Goal: Information Seeking & Learning: Compare options

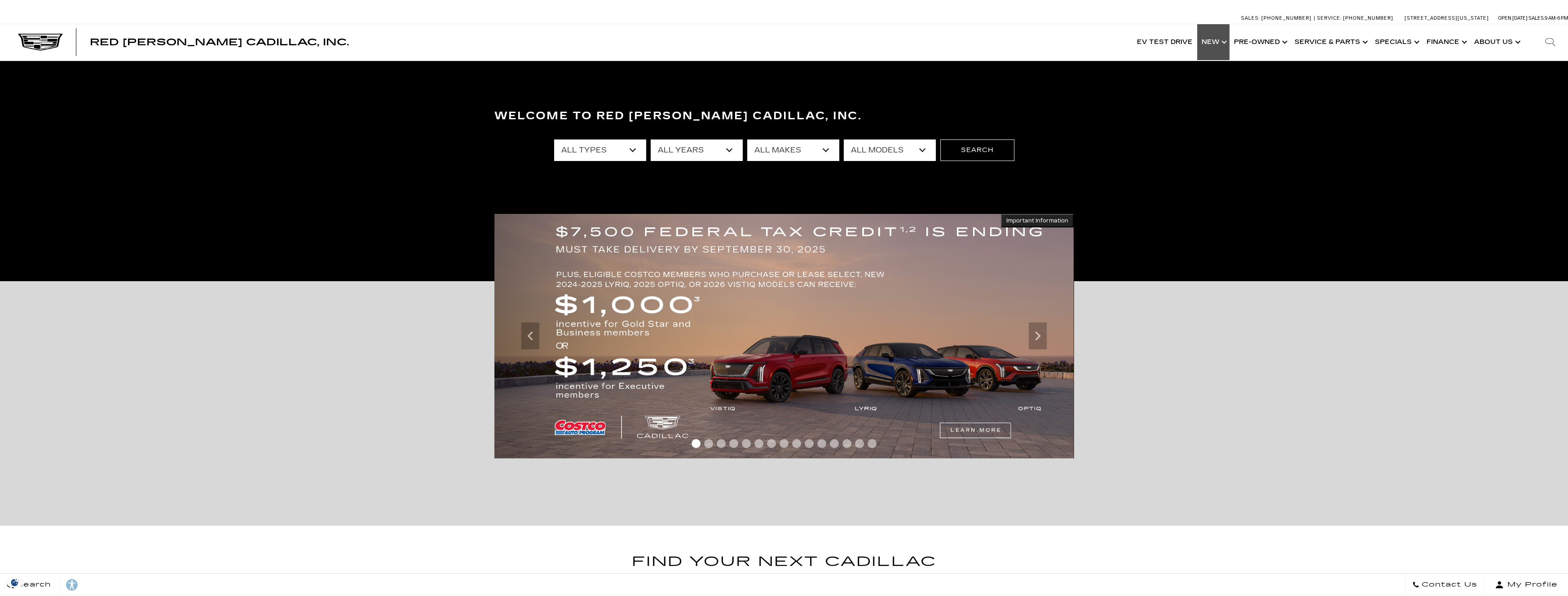
click at [1213, 43] on link "Show New" at bounding box center [1213, 42] width 32 height 36
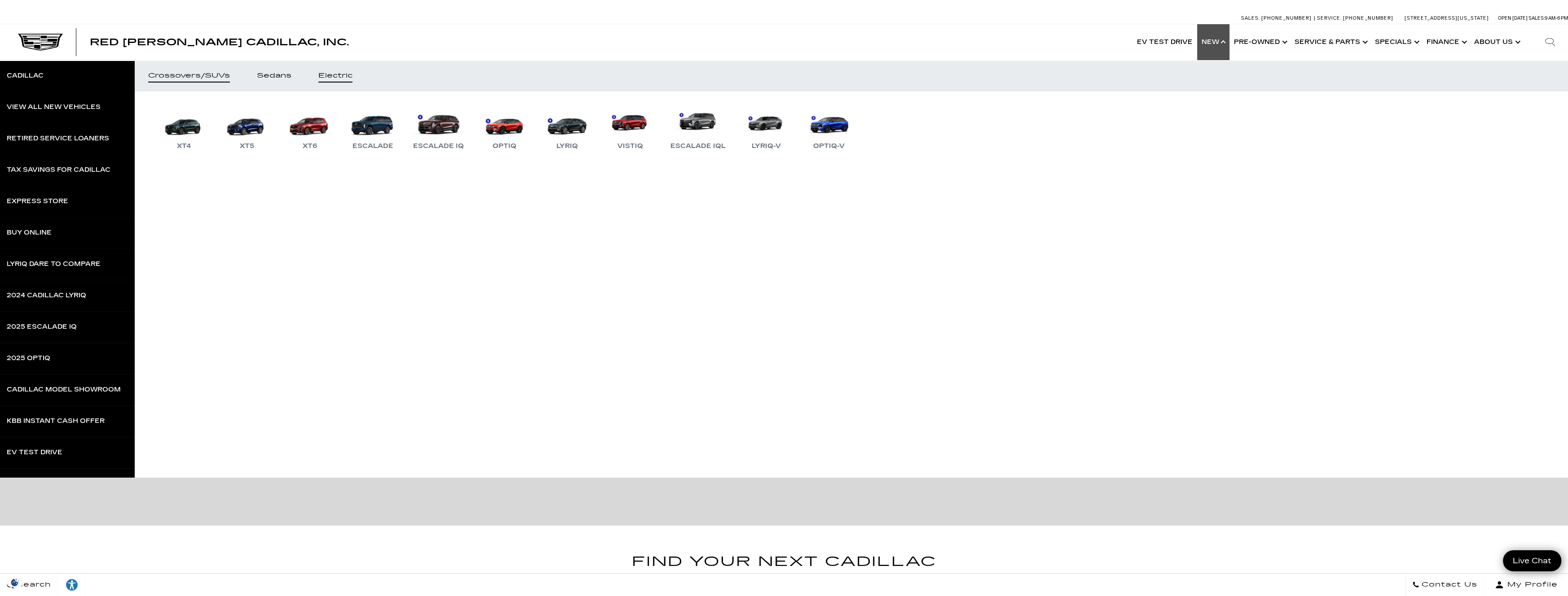
click at [353, 75] on div "Electric" at bounding box center [335, 76] width 34 height 6
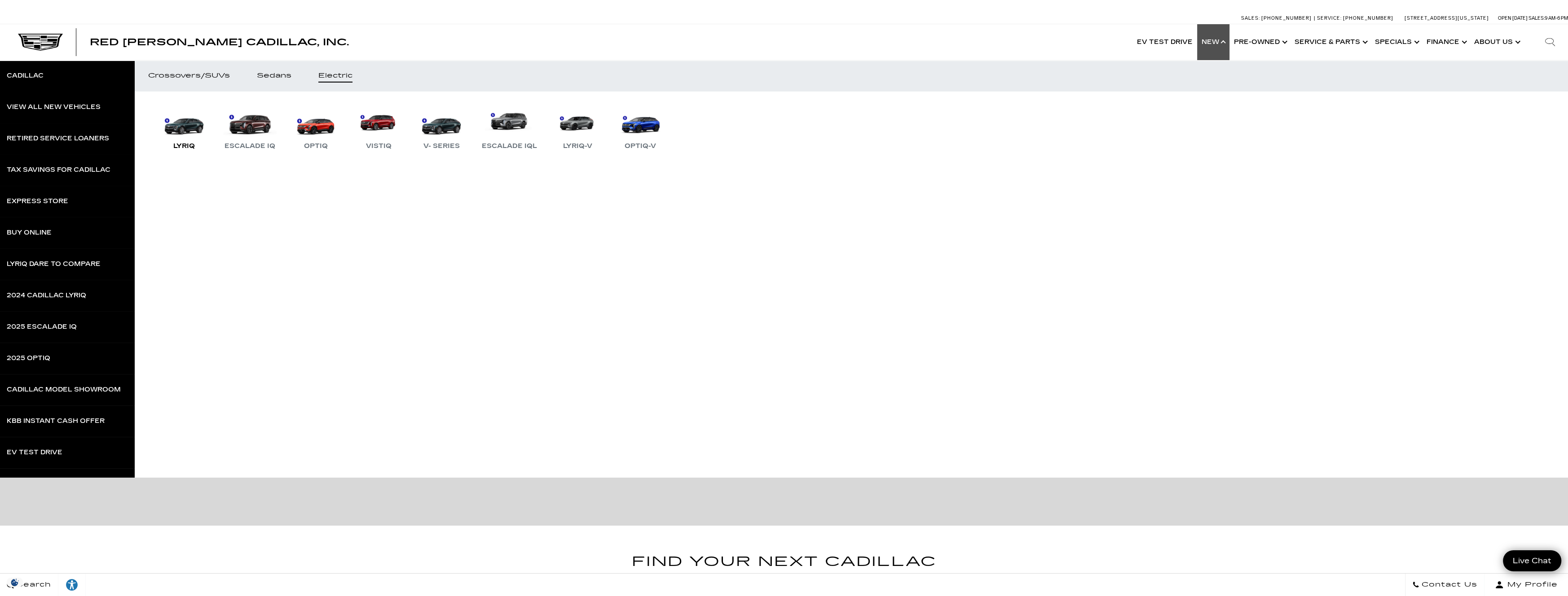
click at [185, 137] on link "LYRIQ" at bounding box center [184, 128] width 54 height 46
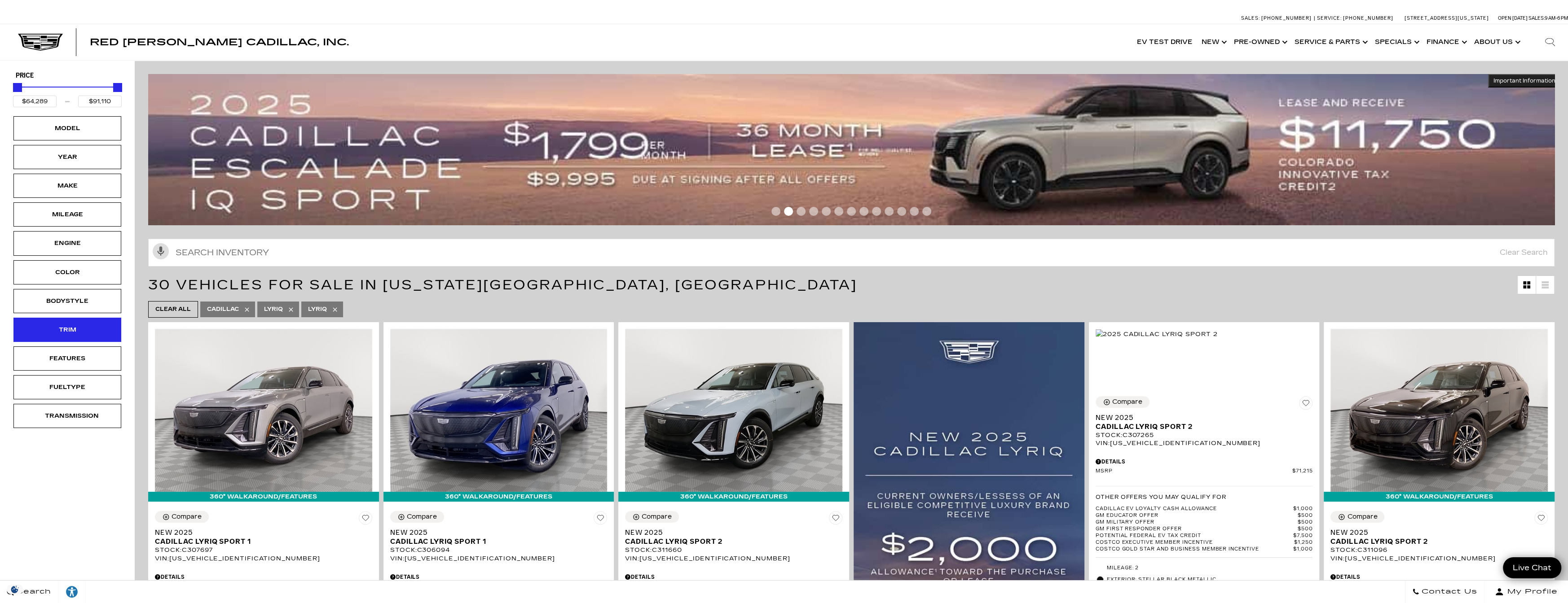
click at [75, 336] on div "Trim" at bounding box center [67, 330] width 108 height 24
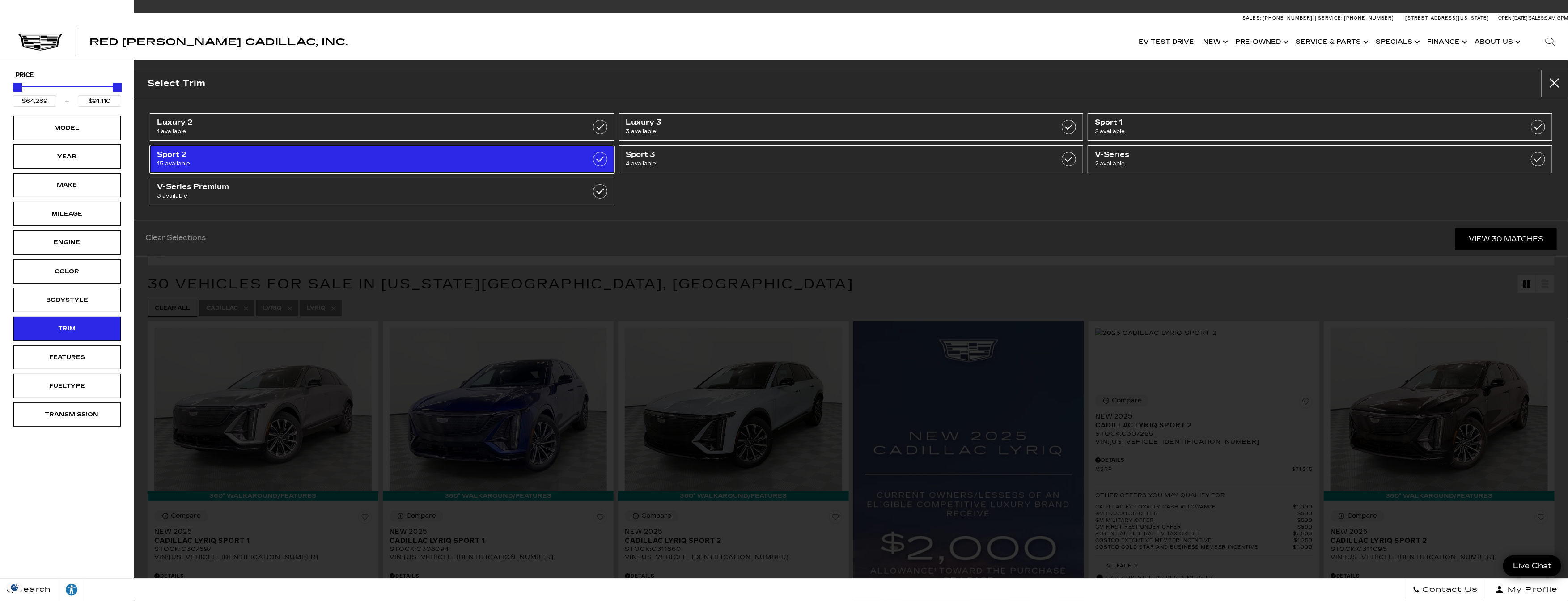
click at [550, 159] on link "Sport 2 15 available" at bounding box center [382, 160] width 464 height 28
type input "$71,215"
type input "$72,825"
checkbox input "true"
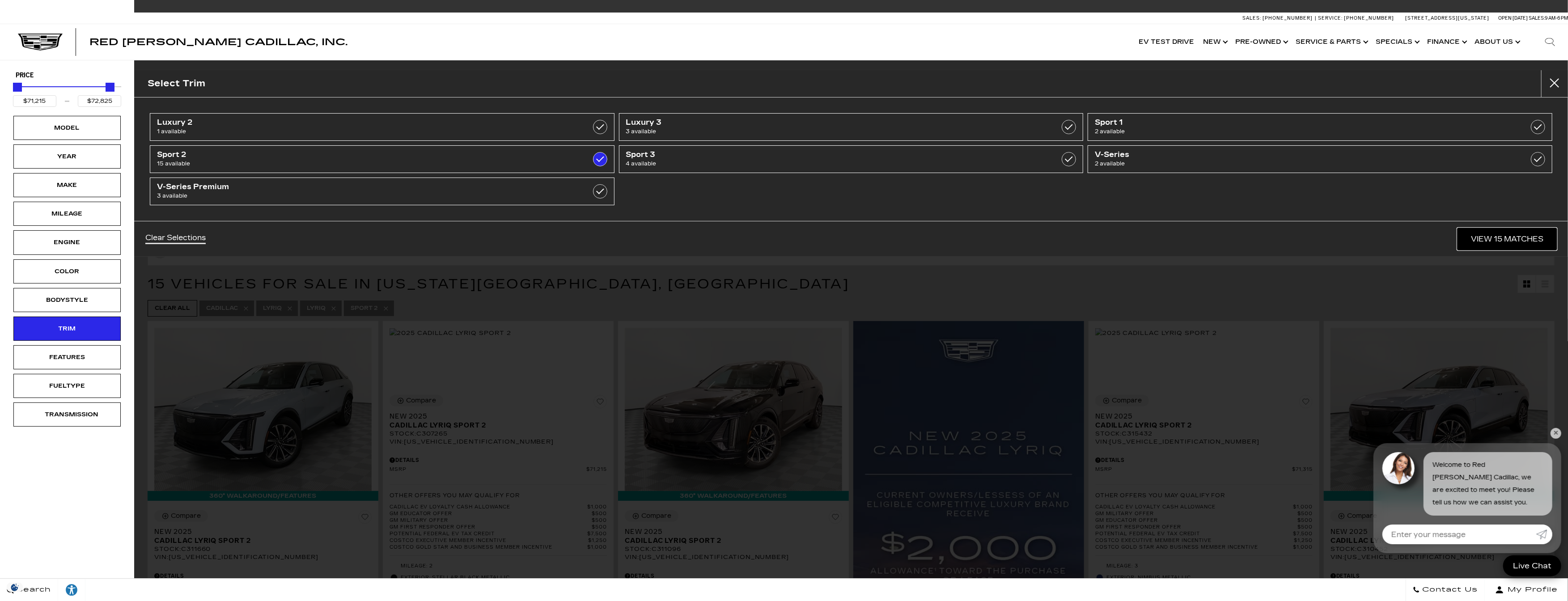
click at [1503, 237] on link "View 15 Matches" at bounding box center [1507, 239] width 99 height 22
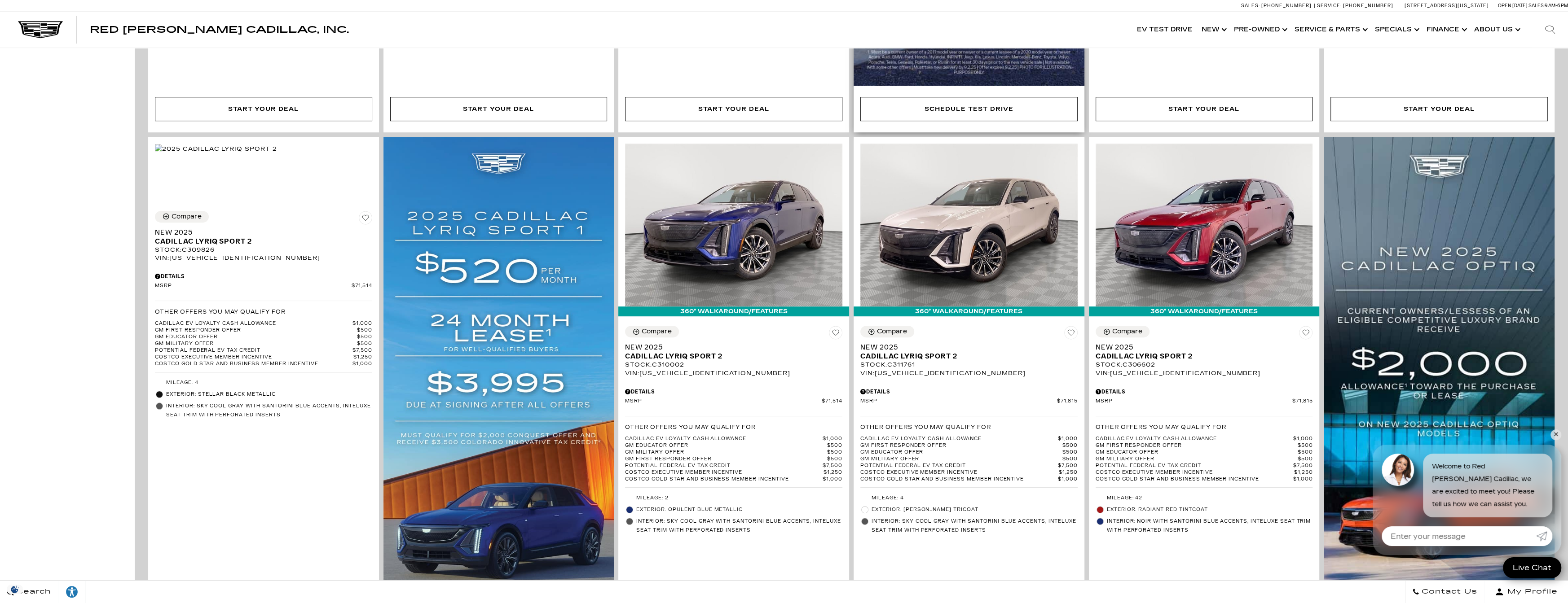
scroll to position [808, 0]
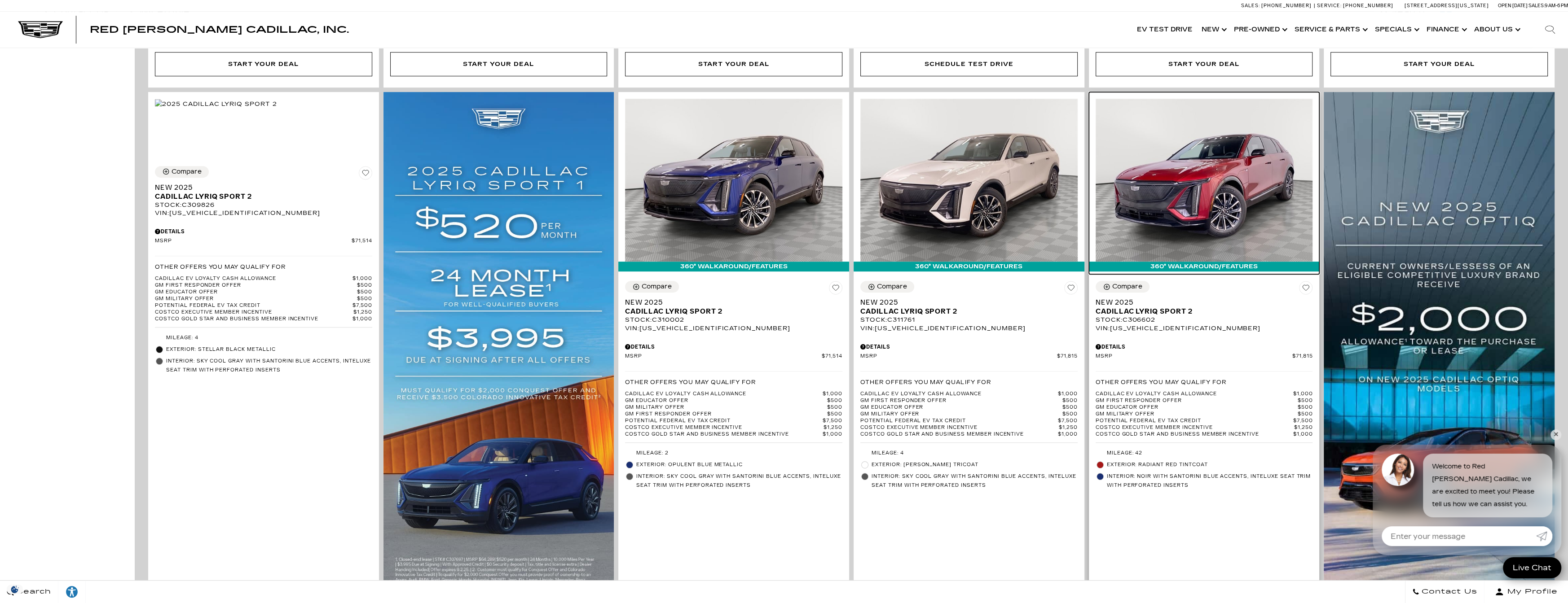
click at [1217, 179] on img at bounding box center [1204, 180] width 218 height 163
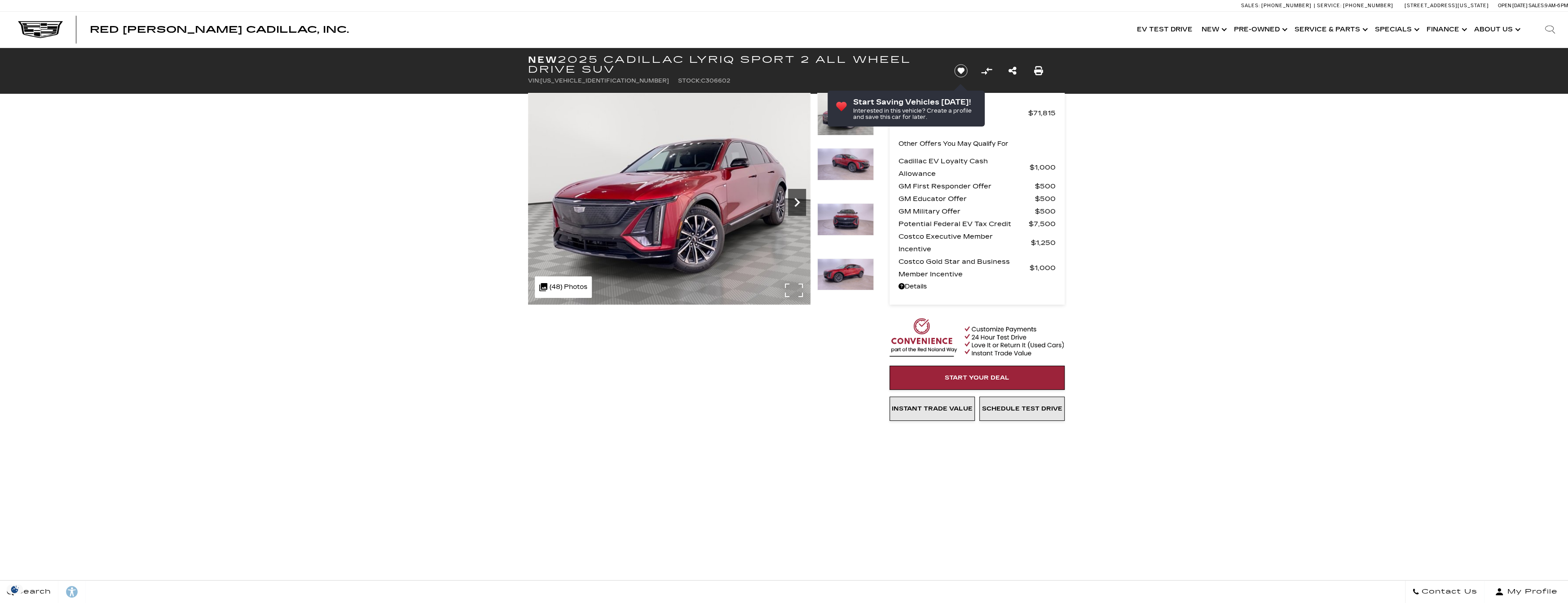
click at [796, 199] on icon "Next" at bounding box center [797, 202] width 5 height 9
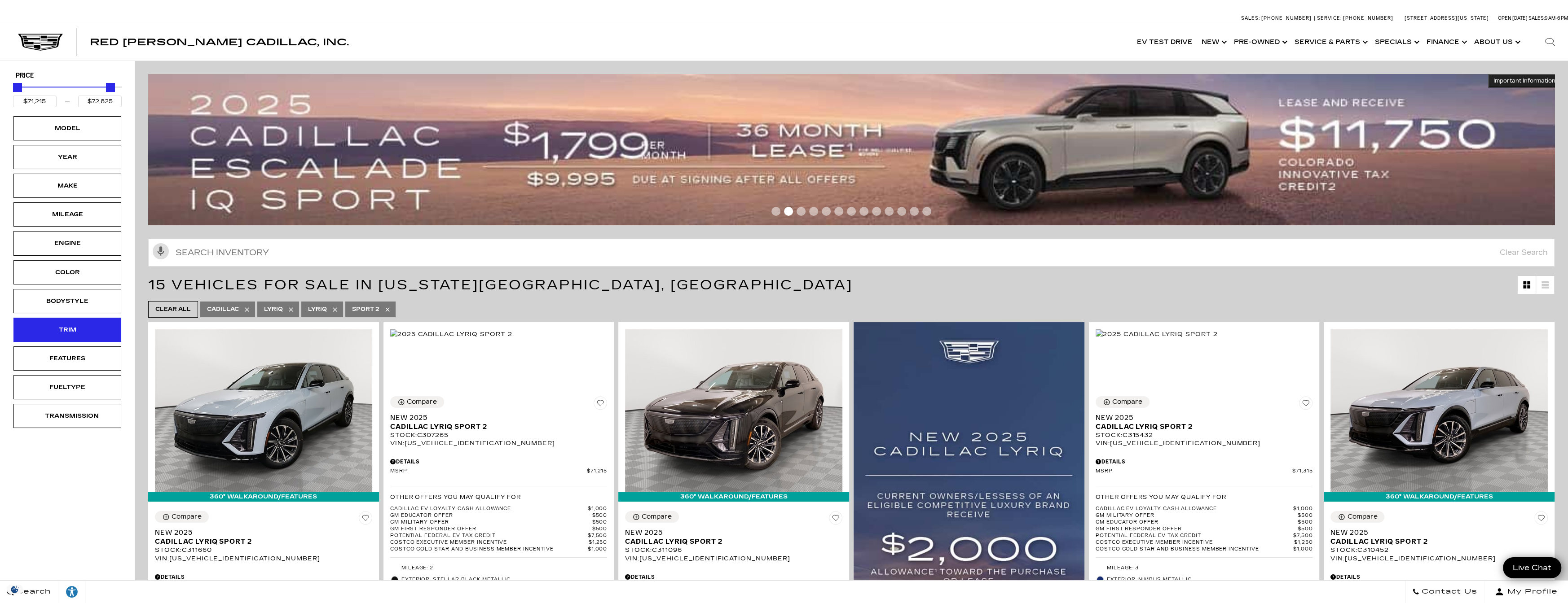
click at [70, 321] on div "Trim" at bounding box center [67, 330] width 108 height 24
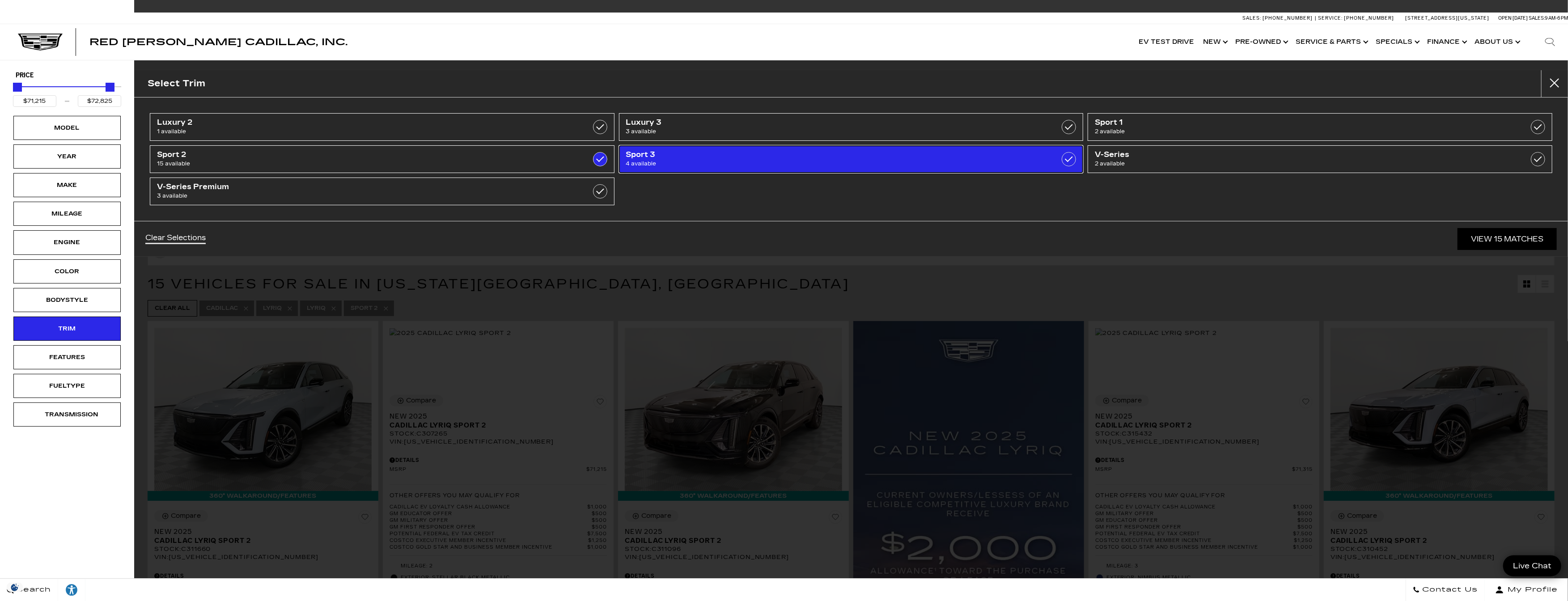
click at [1075, 162] on label at bounding box center [1069, 160] width 15 height 15
type input "$79,330"
checkbox input "true"
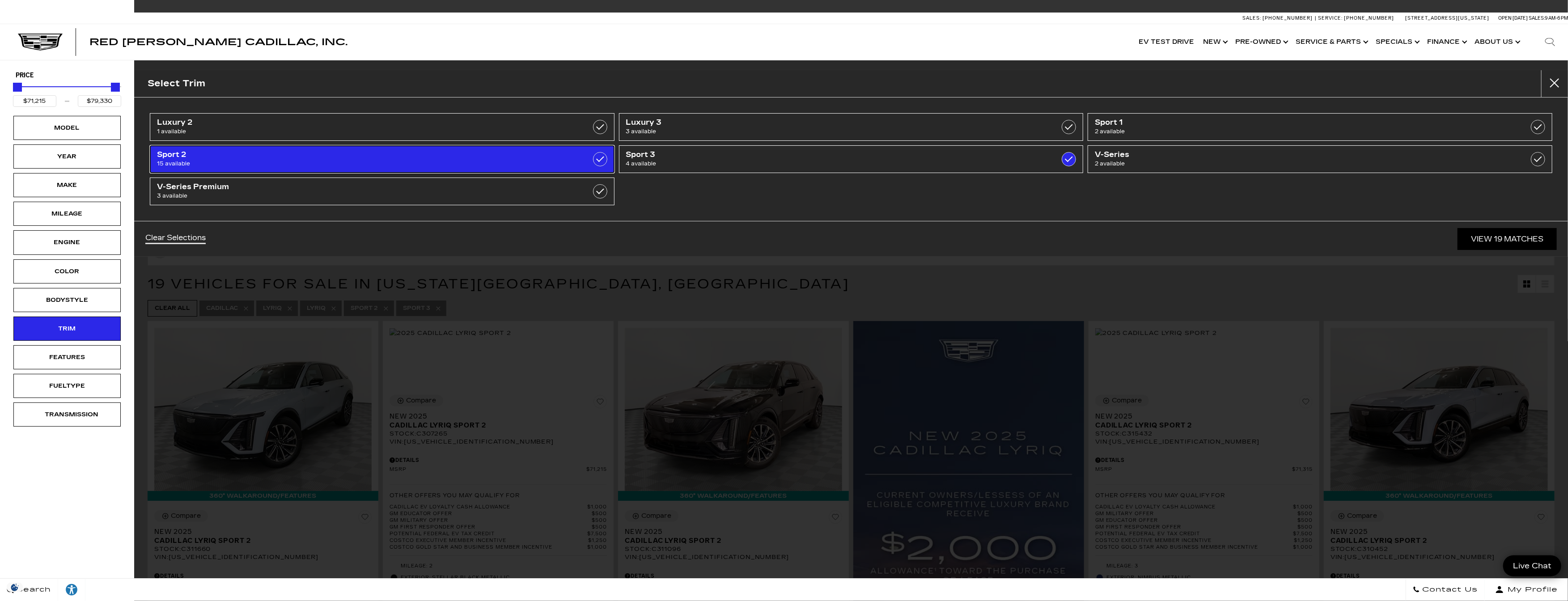
click at [605, 159] on label at bounding box center [600, 160] width 15 height 15
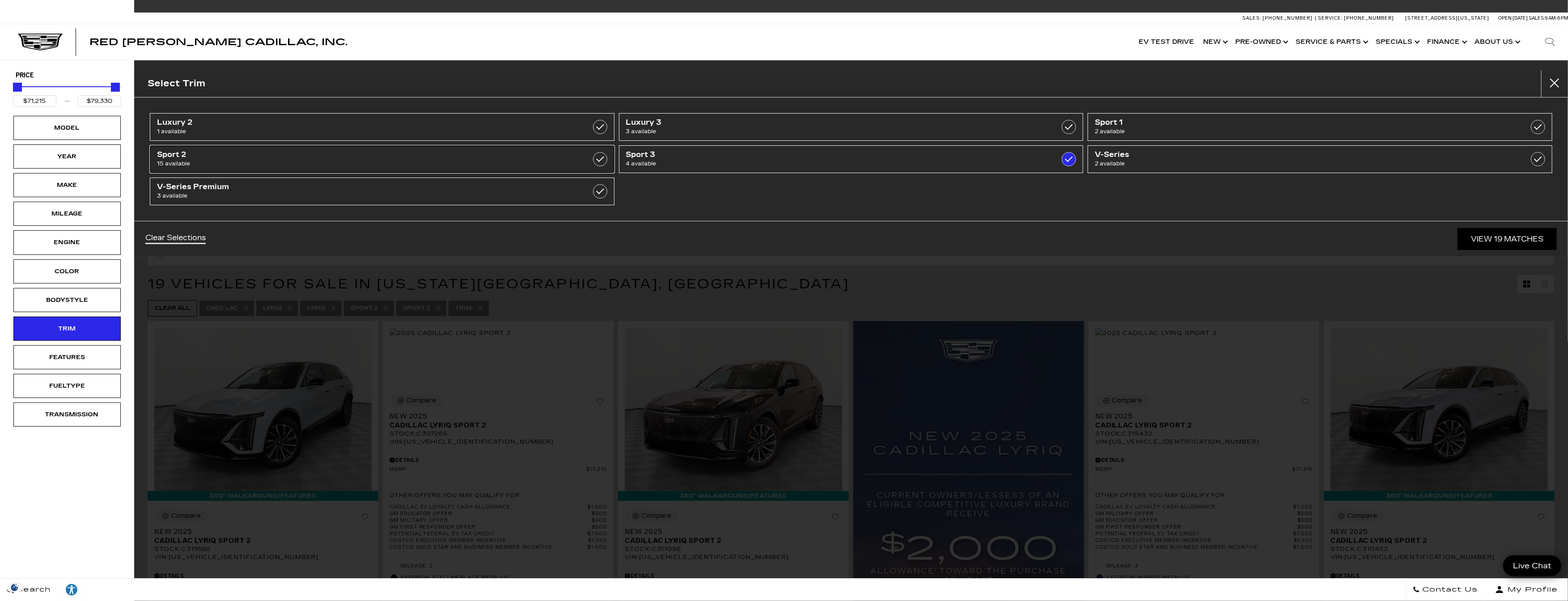
type input "$75,215"
checkbox input "false"
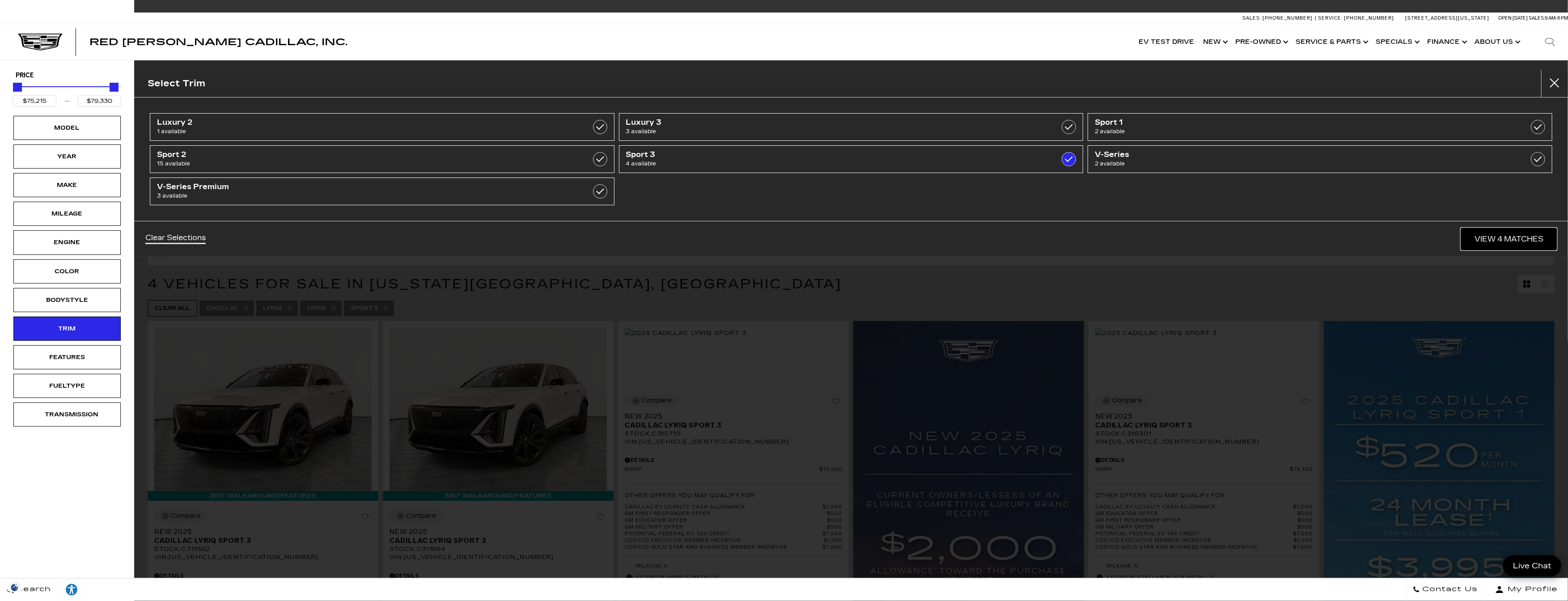
click at [1503, 240] on link "View 4 Matches" at bounding box center [1508, 239] width 96 height 22
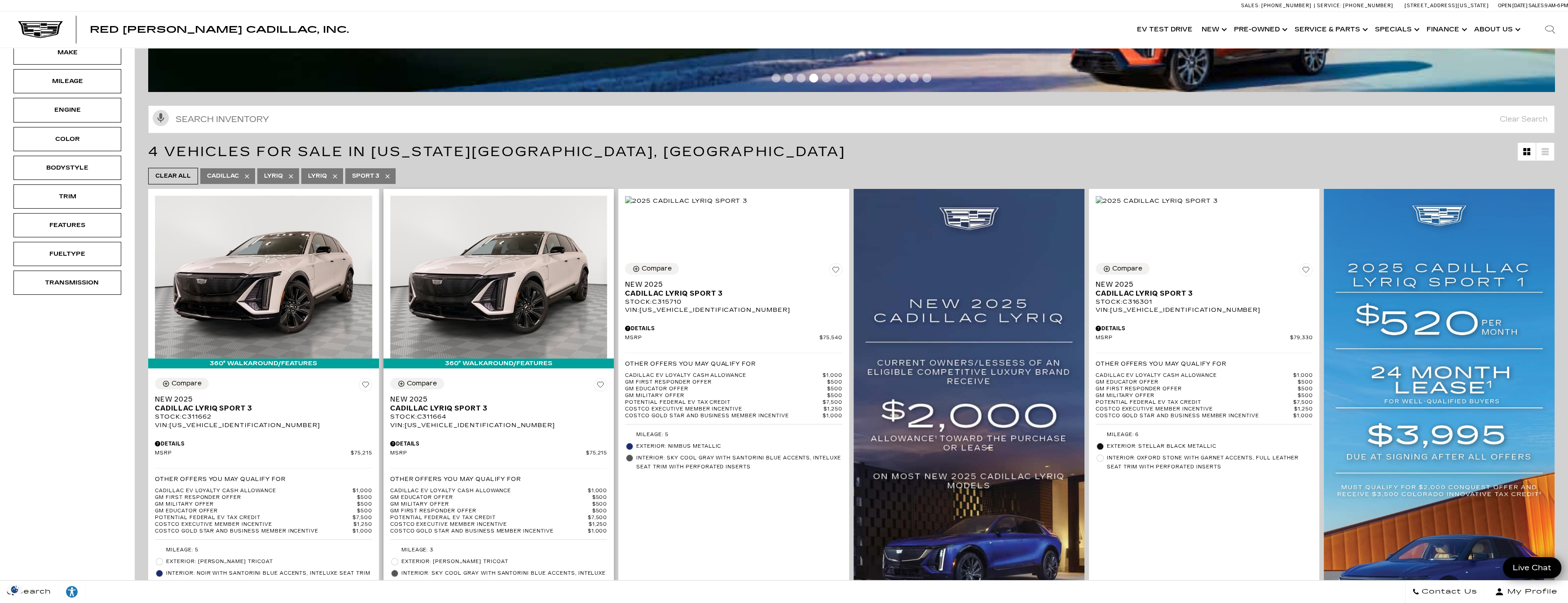
scroll to position [134, 0]
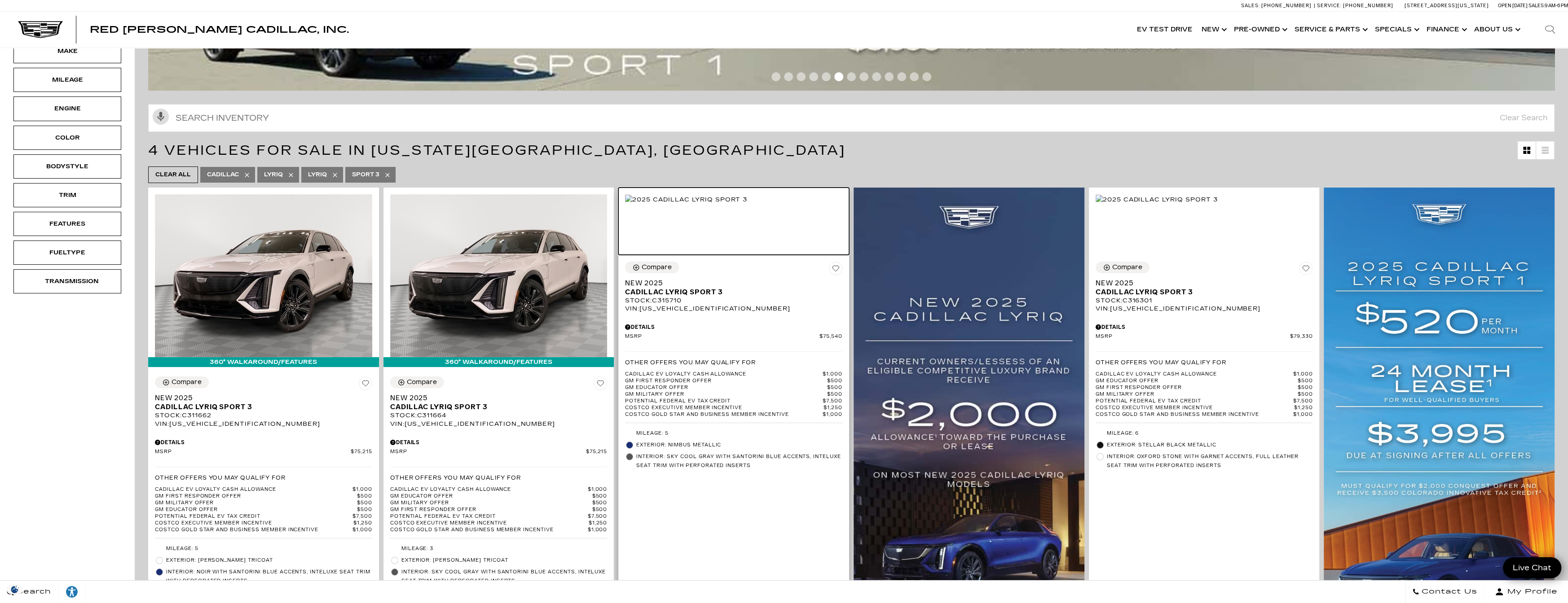
click at [742, 205] on img at bounding box center [686, 200] width 122 height 10
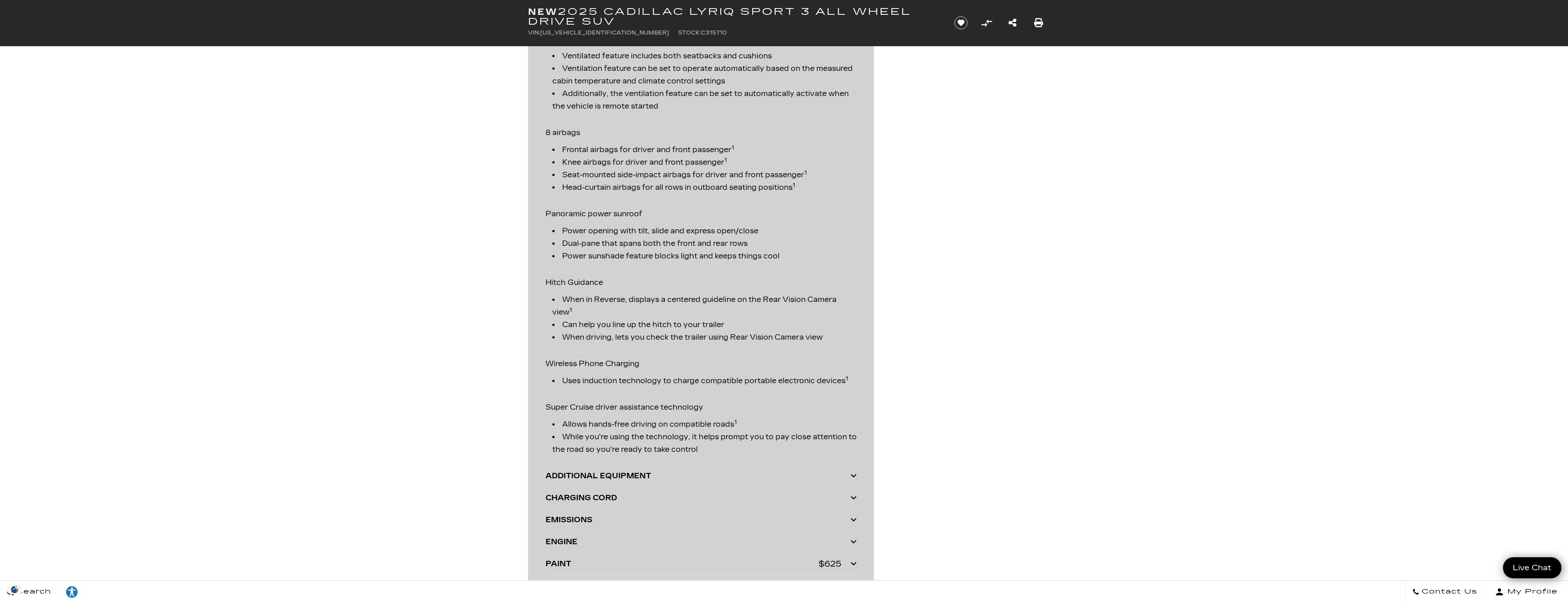
scroll to position [2245, 0]
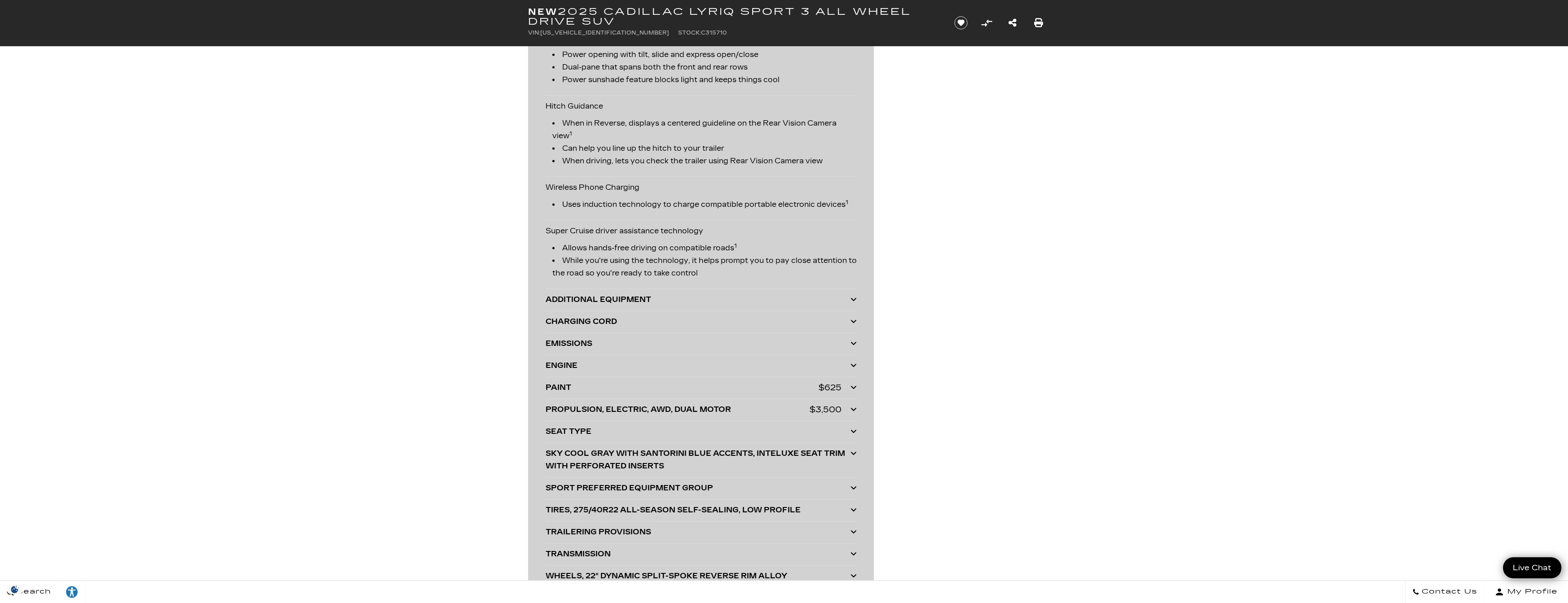
click at [729, 431] on div "SEAT TYPE" at bounding box center [698, 432] width 305 height 13
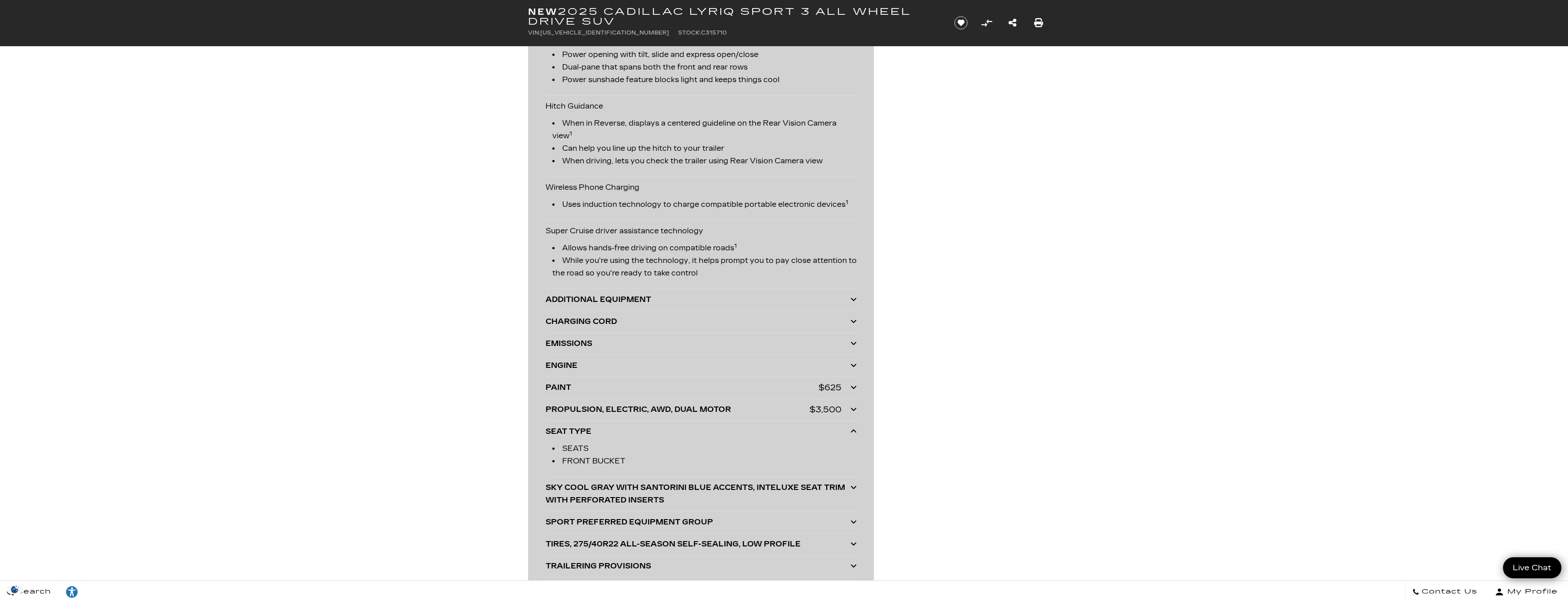
click at [790, 295] on div "ADDITIONAL EQUIPMENT" at bounding box center [698, 300] width 305 height 13
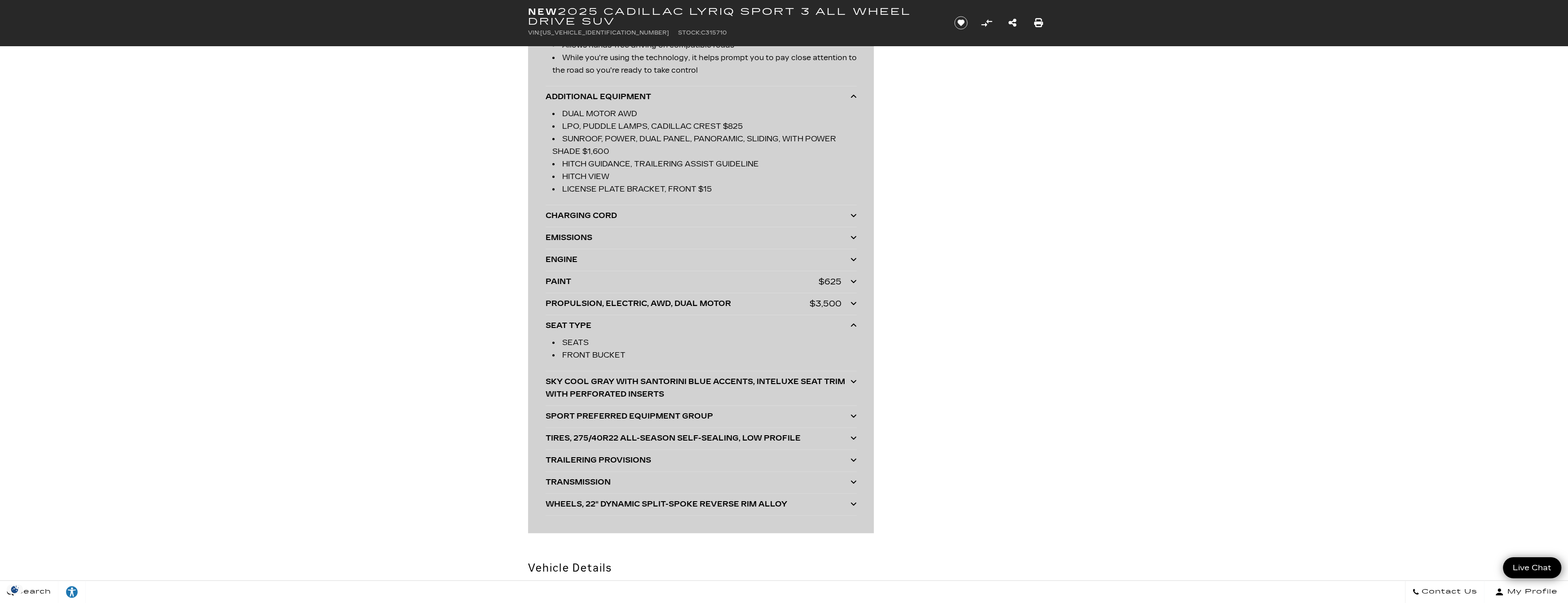
scroll to position [2469, 0]
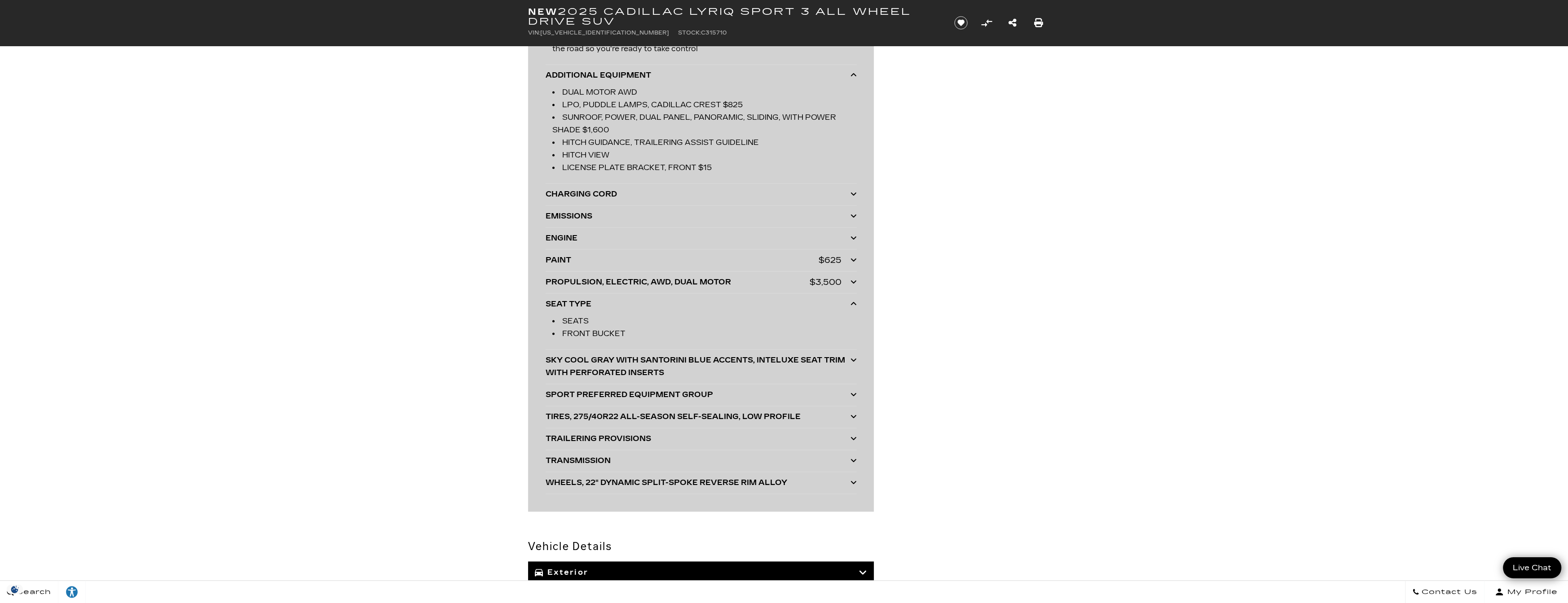
click at [603, 261] on div "PAINT" at bounding box center [682, 260] width 273 height 13
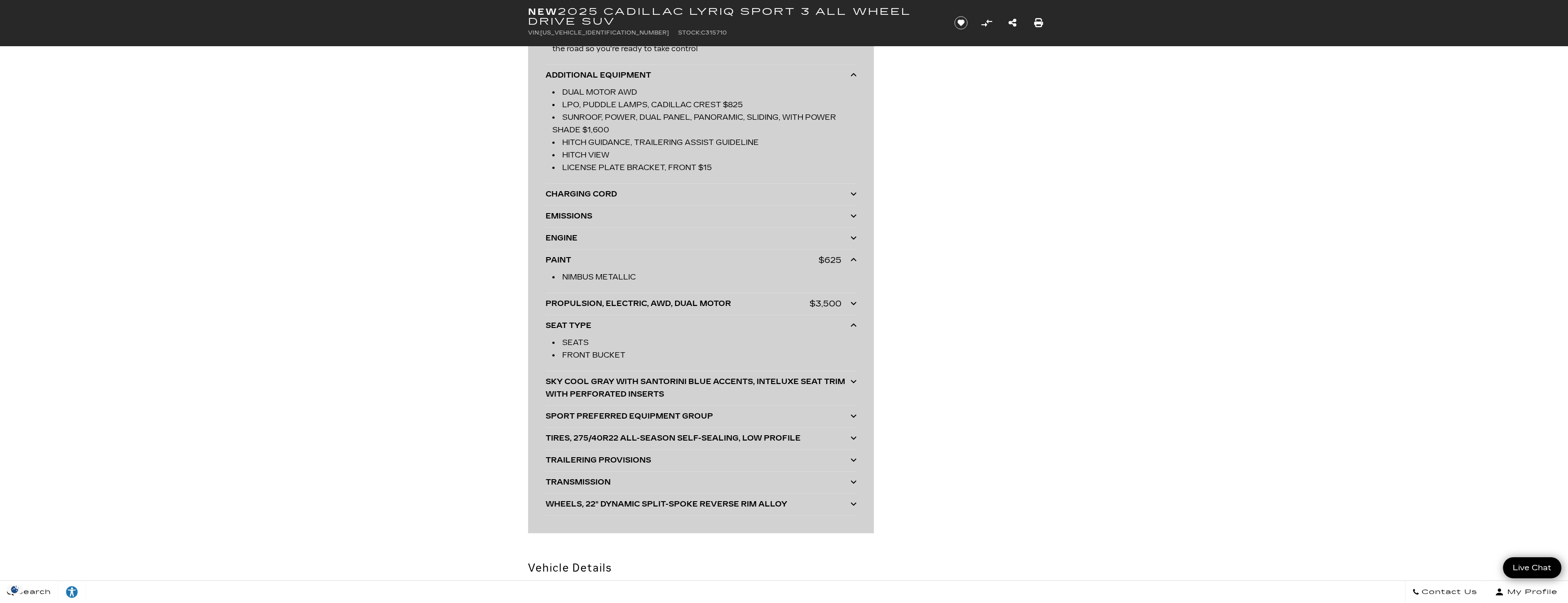
click at [725, 384] on div "SKY COOL GRAY WITH SANTORINI BLUE ACCENTS, INTELUXE SEAT TRIM WITH PERFORATED I…" at bounding box center [698, 388] width 305 height 25
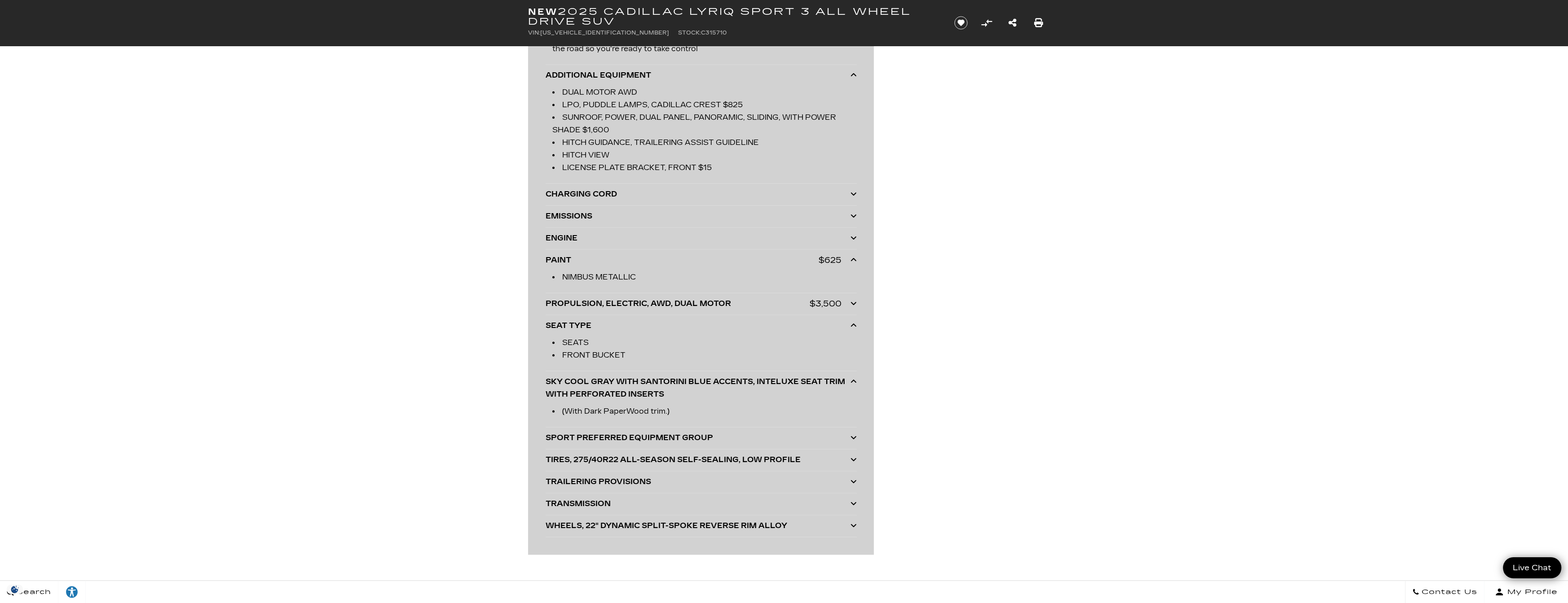
click at [735, 435] on div "SPORT PREFERRED EQUIPMENT GROUP" at bounding box center [698, 438] width 305 height 13
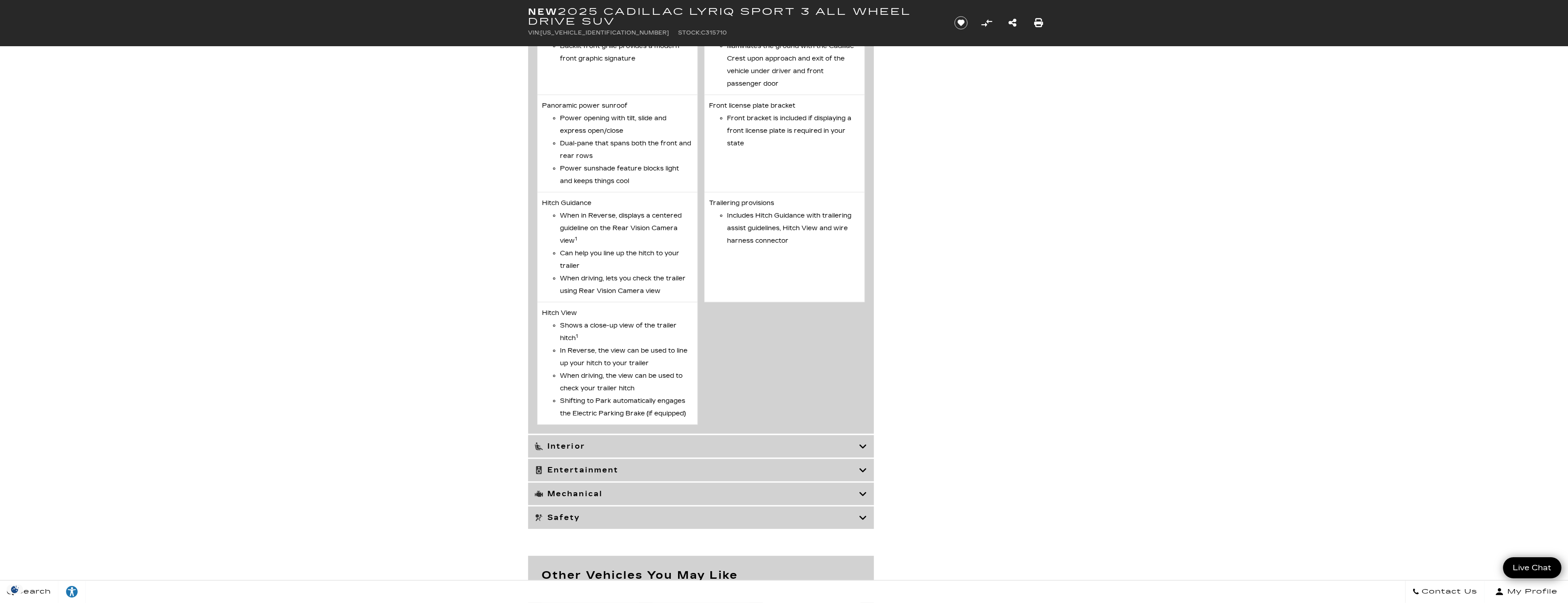
scroll to position [4399, 0]
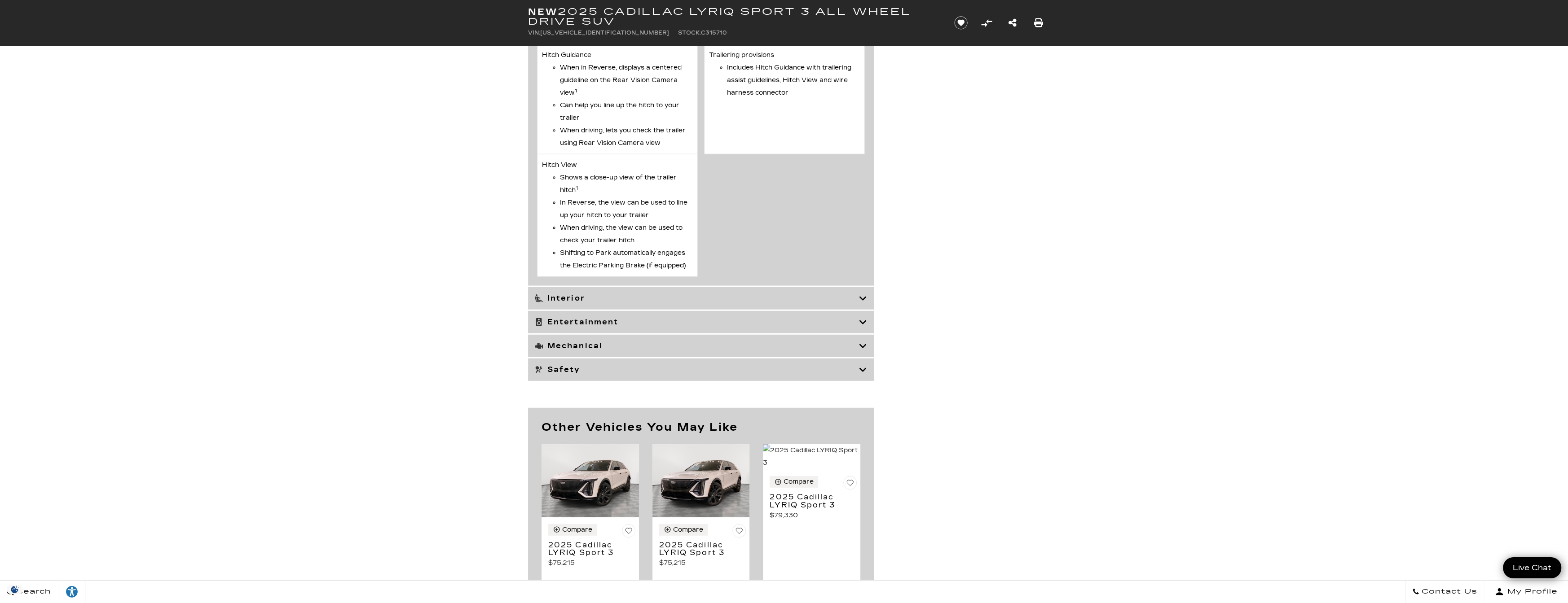
click at [746, 300] on div "Interior" at bounding box center [701, 298] width 346 height 23
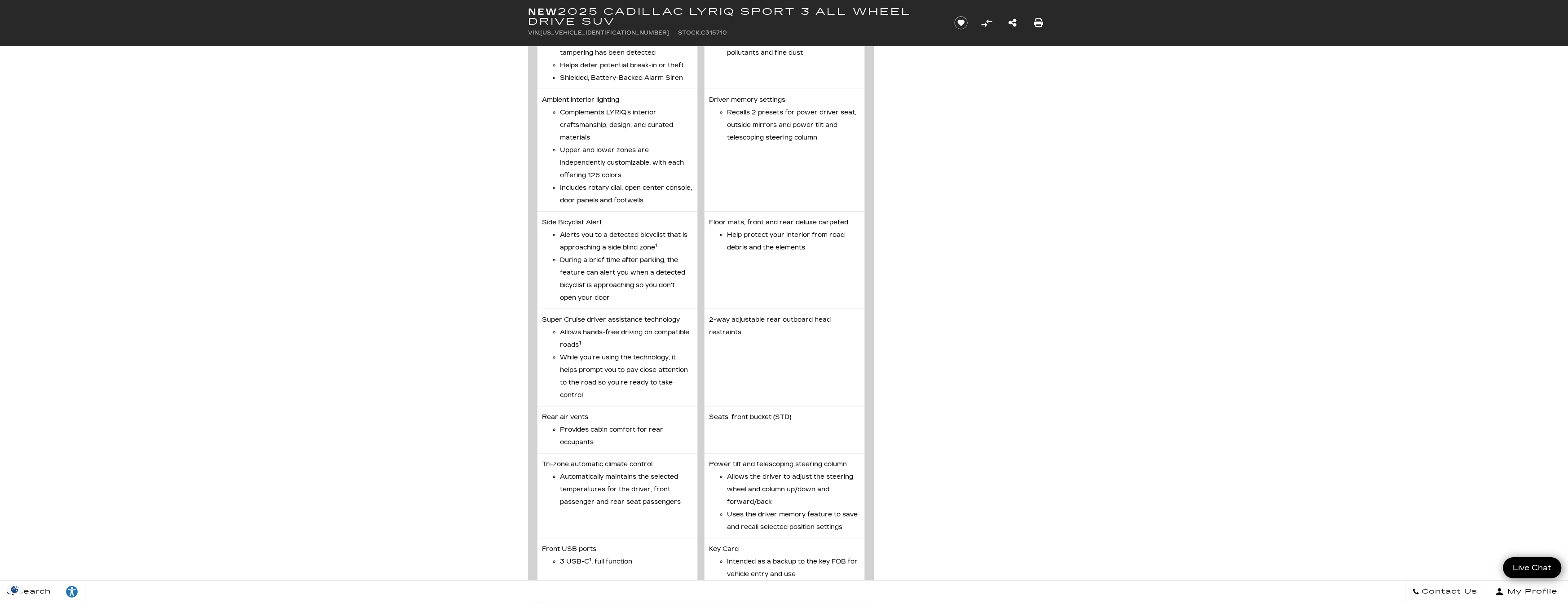
scroll to position [4093, 0]
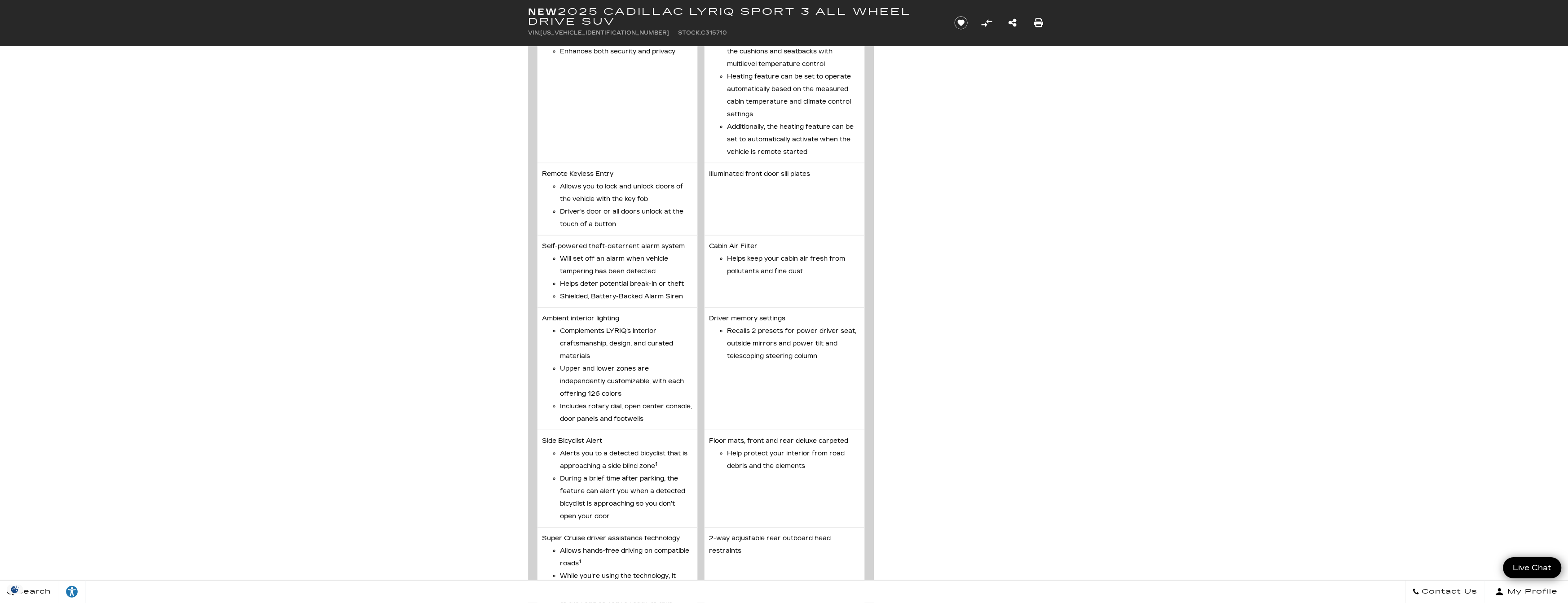
drag, startPoint x: 1525, startPoint y: 455, endPoint x: 1504, endPoint y: 450, distance: 21.6
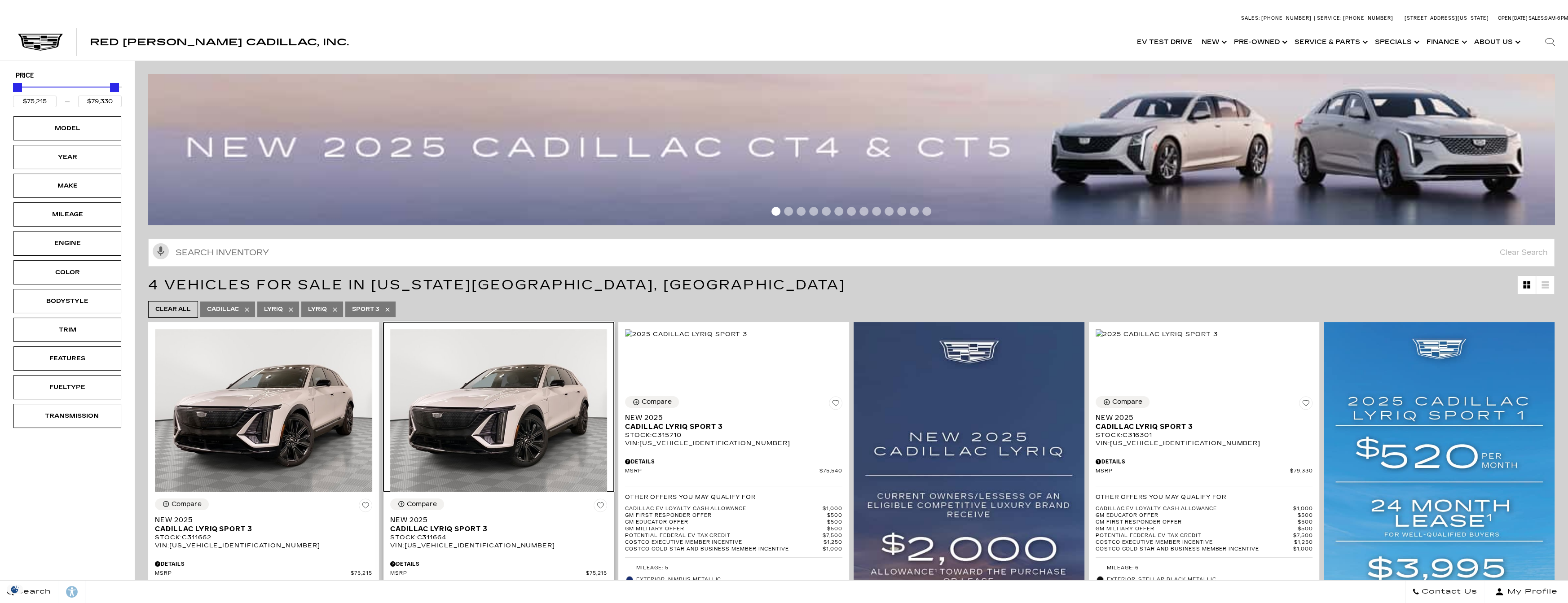
click at [543, 417] on img at bounding box center [499, 411] width 218 height 163
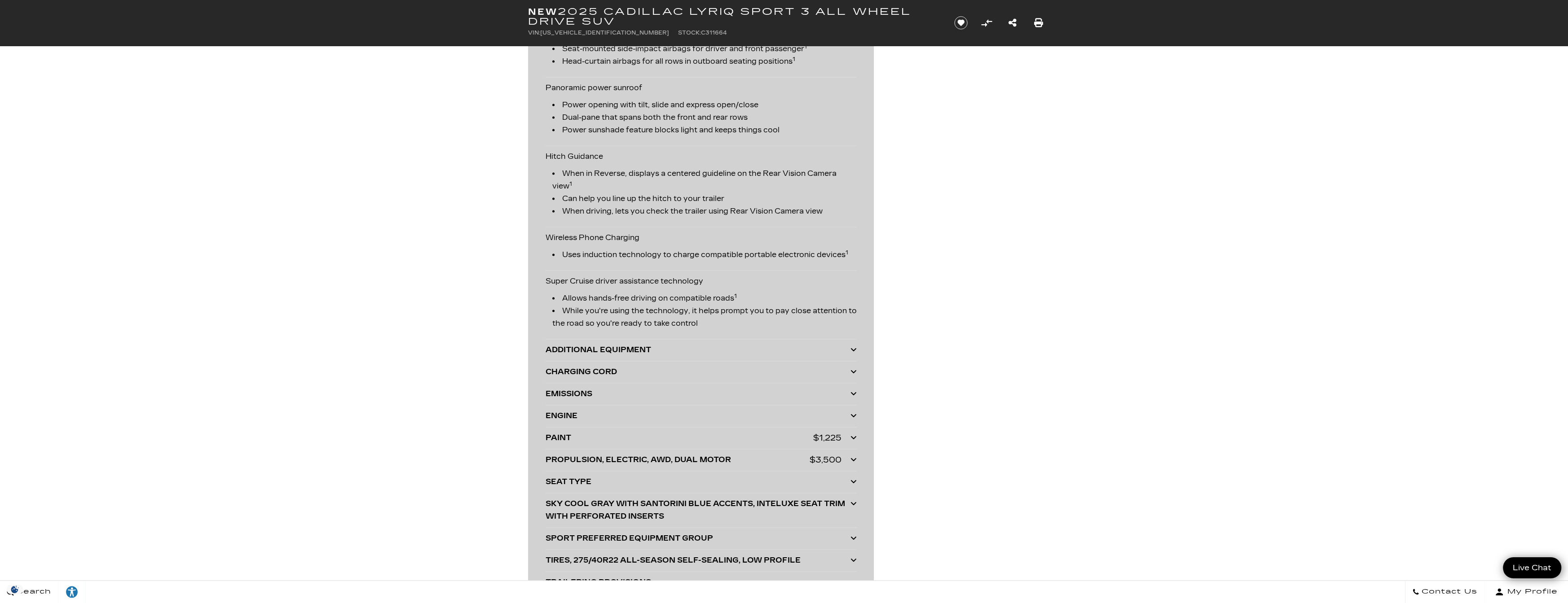
scroll to position [2334, 0]
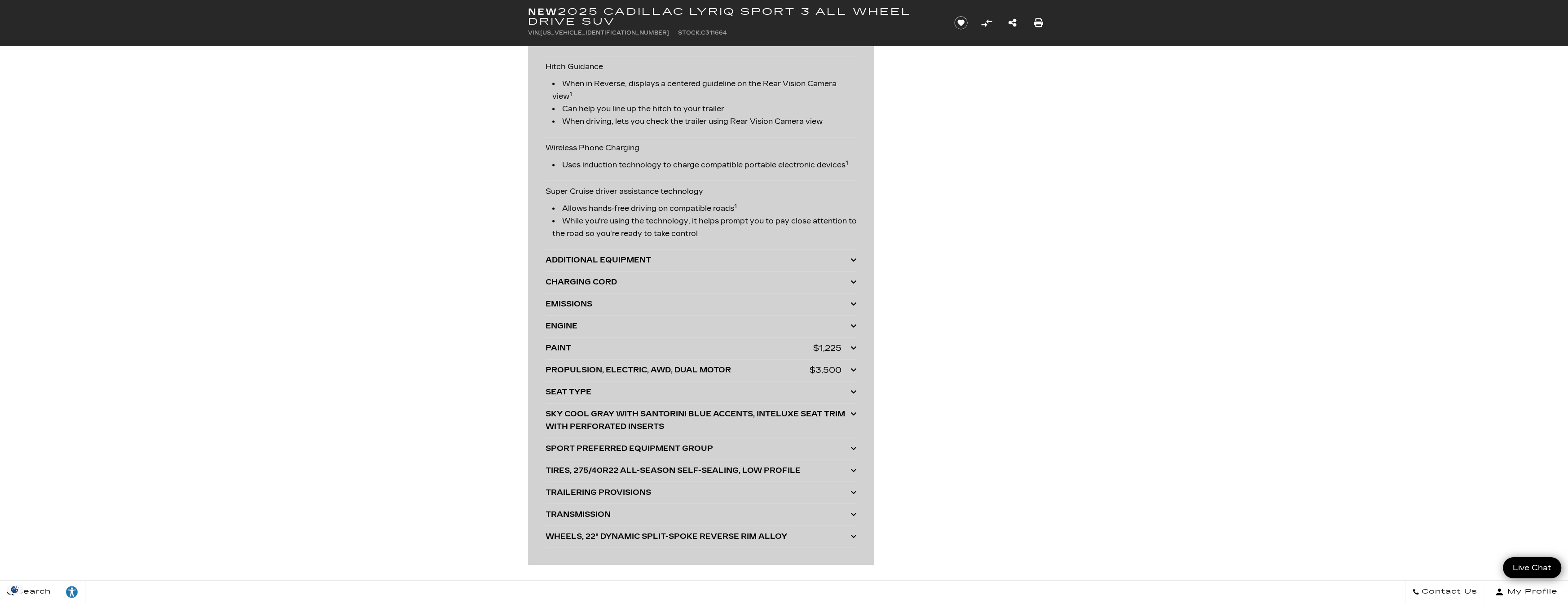
click at [796, 411] on div "SKY COOL GRAY WITH SANTORINI BLUE ACCENTS, INTELUXE SEAT TRIM WITH PERFORATED I…" at bounding box center [698, 420] width 305 height 25
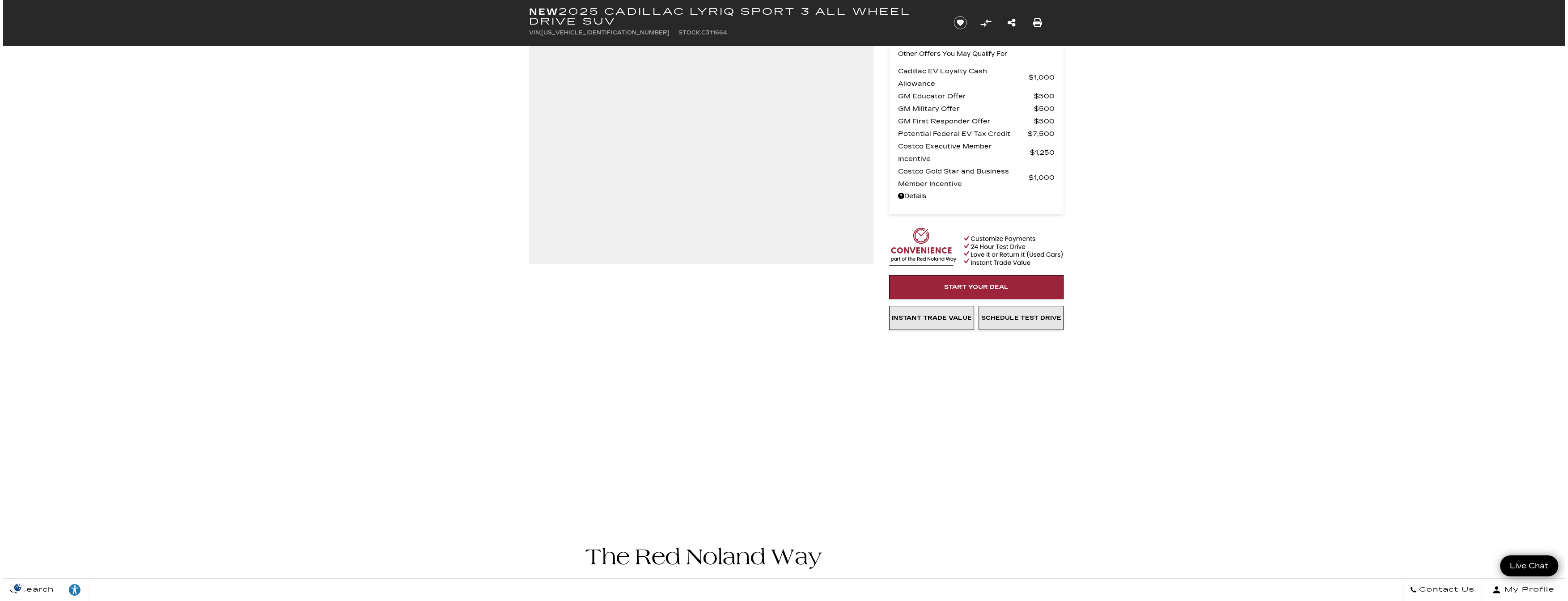
scroll to position [0, 0]
